Goal: Transaction & Acquisition: Obtain resource

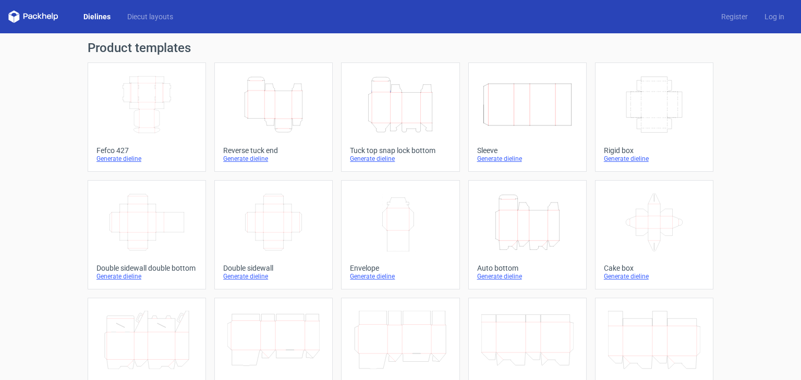
click at [249, 107] on icon "Height Depth Width" at bounding box center [273, 105] width 92 height 58
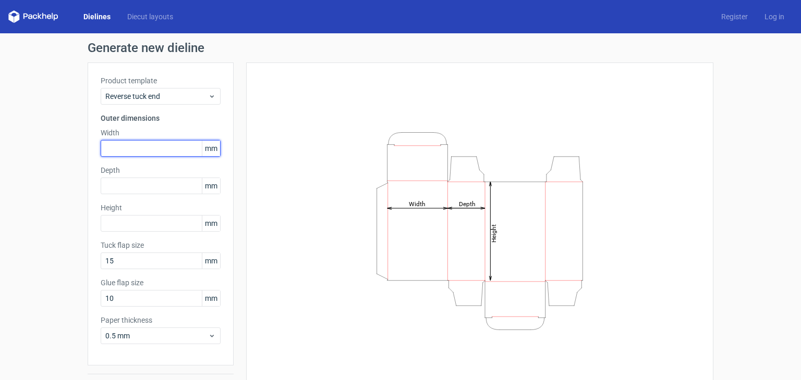
click at [153, 150] on input "text" at bounding box center [161, 148] width 120 height 17
type input "215"
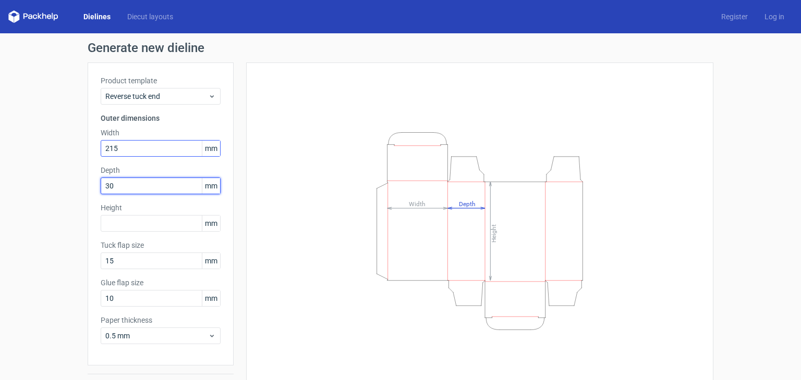
type input "30"
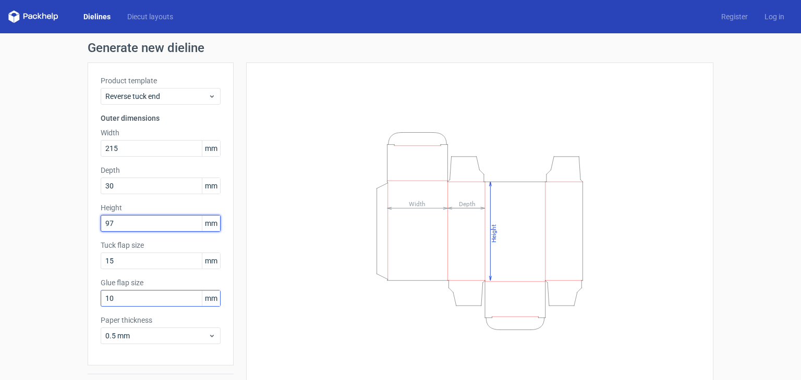
type input "97"
click at [127, 291] on input "10" at bounding box center [161, 298] width 120 height 17
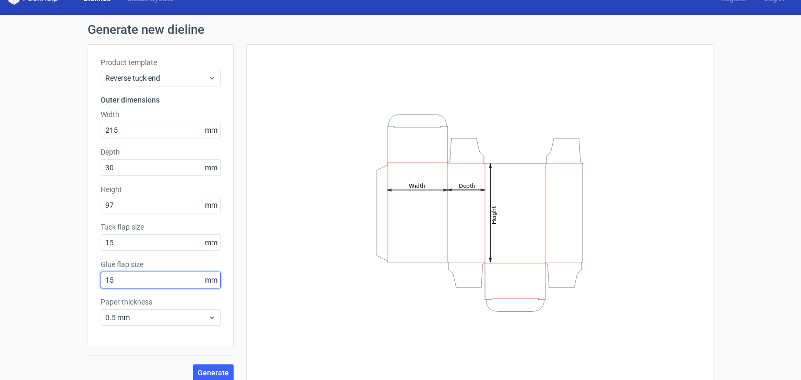
scroll to position [27, 0]
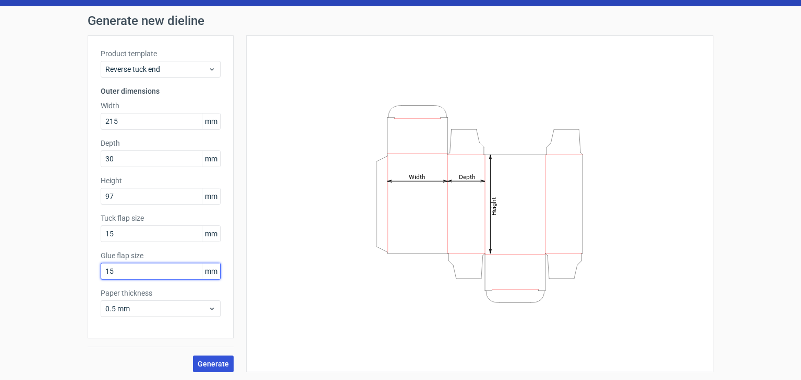
type input "15"
click at [203, 367] on button "Generate" at bounding box center [213, 364] width 41 height 17
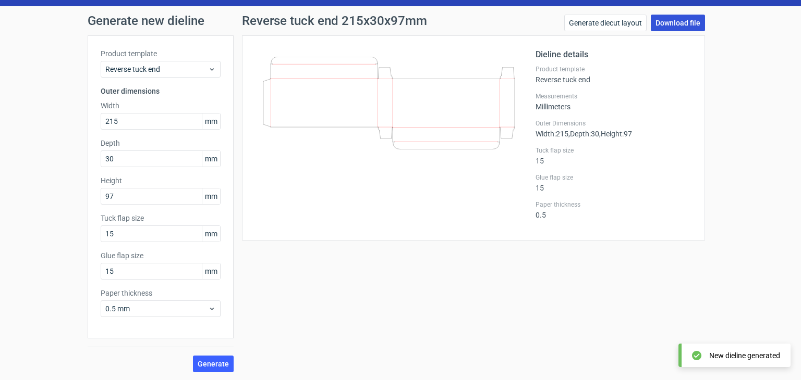
click at [679, 23] on link "Download file" at bounding box center [677, 23] width 54 height 17
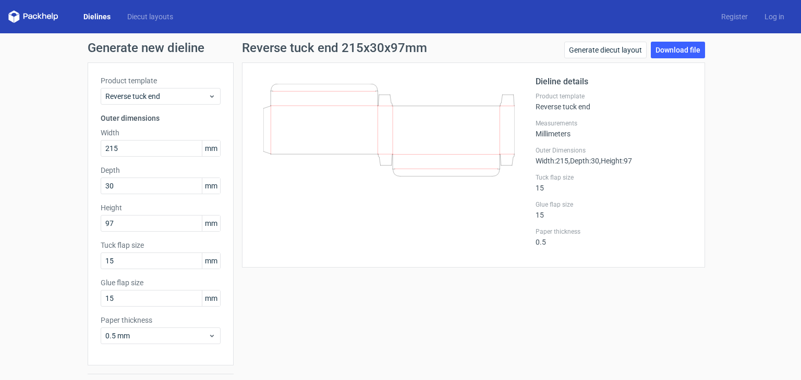
click at [94, 18] on link "Dielines" at bounding box center [97, 16] width 44 height 10
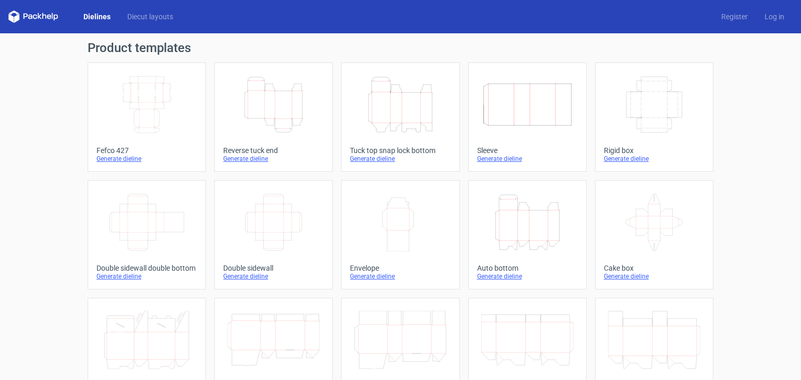
click at [296, 117] on icon "Height Depth Width" at bounding box center [273, 105] width 92 height 58
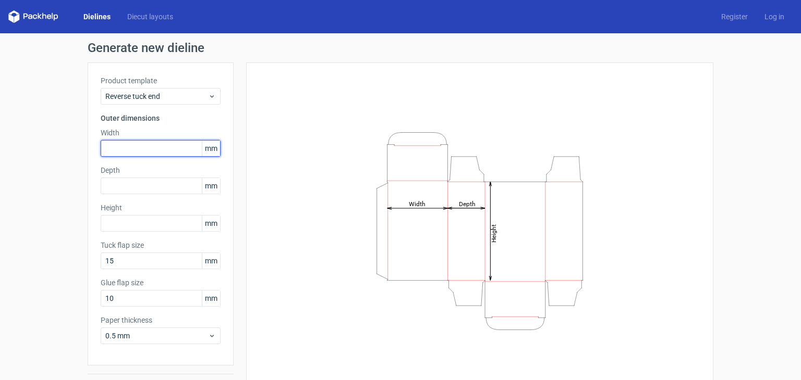
click at [138, 144] on input "text" at bounding box center [161, 148] width 120 height 17
type input "72"
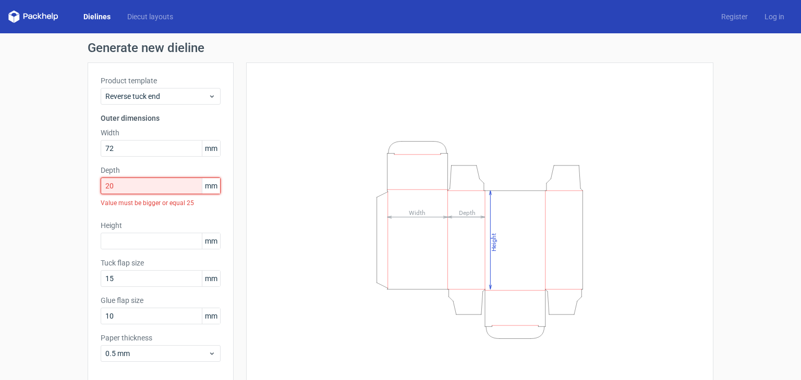
click at [119, 182] on input "20" at bounding box center [161, 186] width 120 height 17
click at [110, 184] on input "24" at bounding box center [161, 186] width 120 height 17
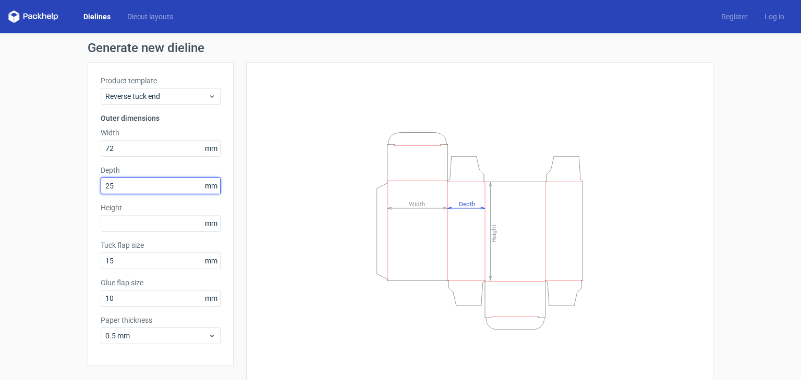
type input "25"
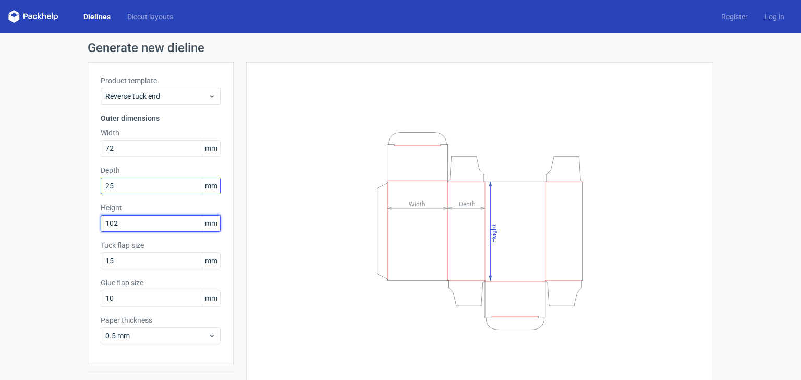
type input "102"
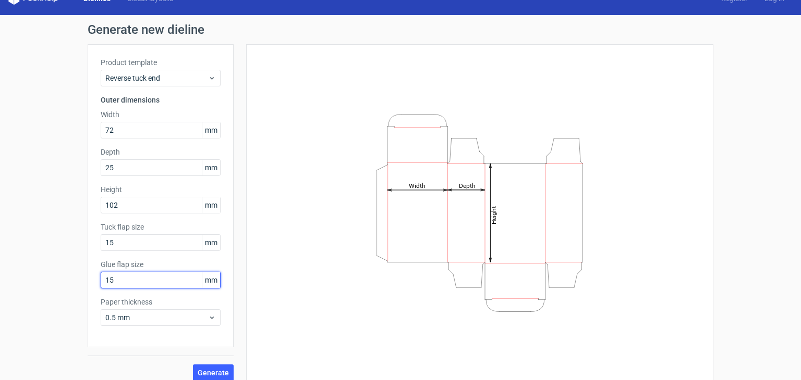
scroll to position [27, 0]
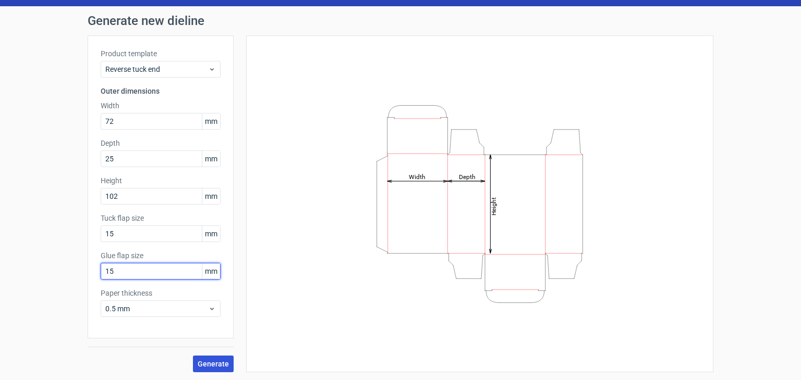
type input "15"
click at [219, 356] on button "Generate" at bounding box center [213, 364] width 41 height 17
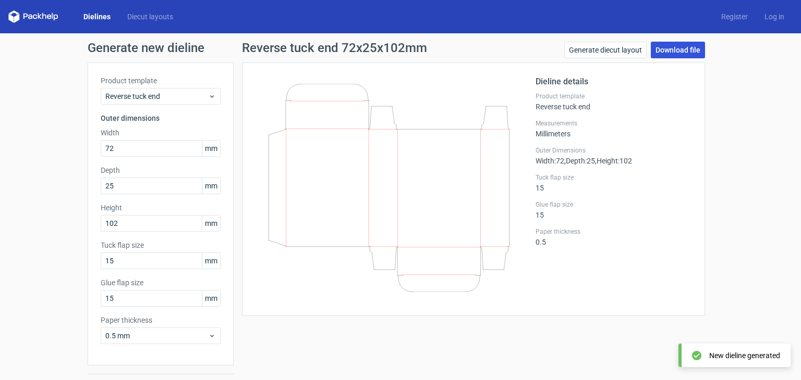
click at [684, 49] on link "Download file" at bounding box center [677, 50] width 54 height 17
